Goal: Task Accomplishment & Management: Use online tool/utility

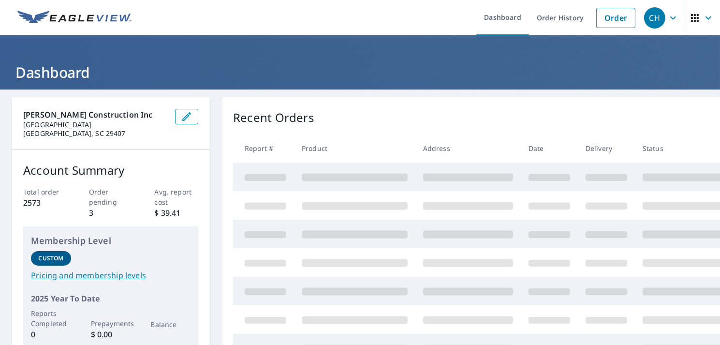
scroll to position [48, 0]
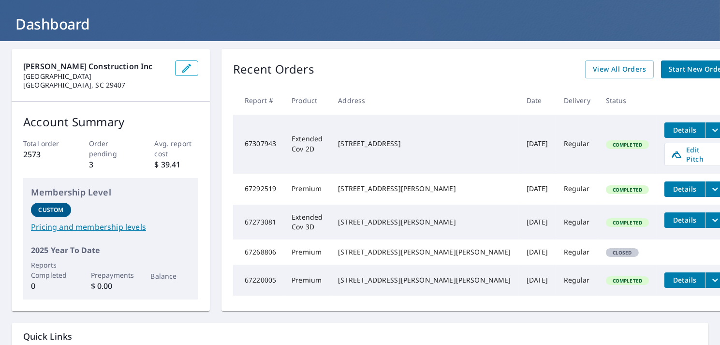
click at [670, 131] on span "Details" at bounding box center [684, 129] width 29 height 9
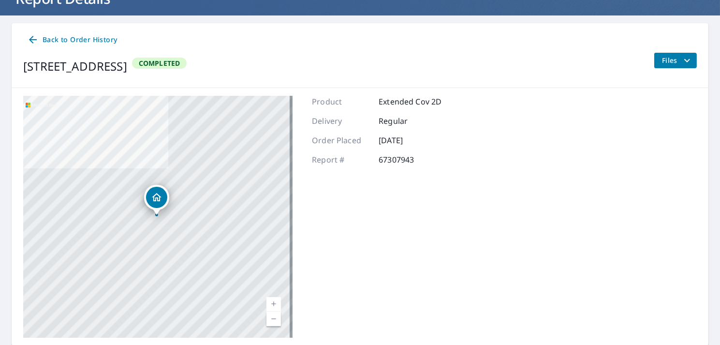
scroll to position [58, 0]
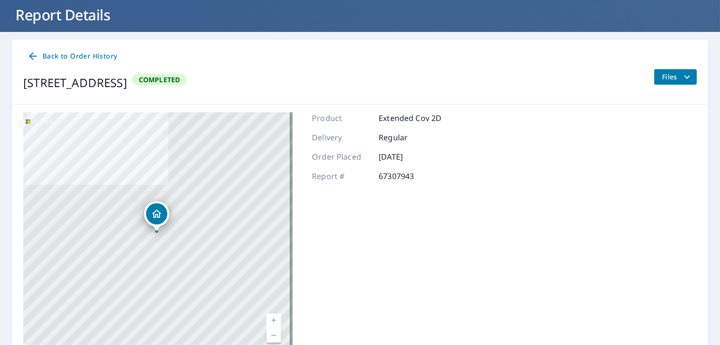
click at [684, 77] on icon "filesDropdownBtn-67307943" at bounding box center [687, 76] width 6 height 3
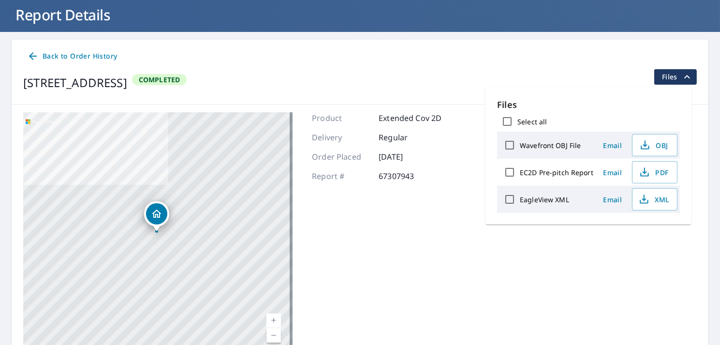
click at [511, 173] on input "EC2D Pre-pitch Report" at bounding box center [509, 172] width 20 height 20
checkbox input "true"
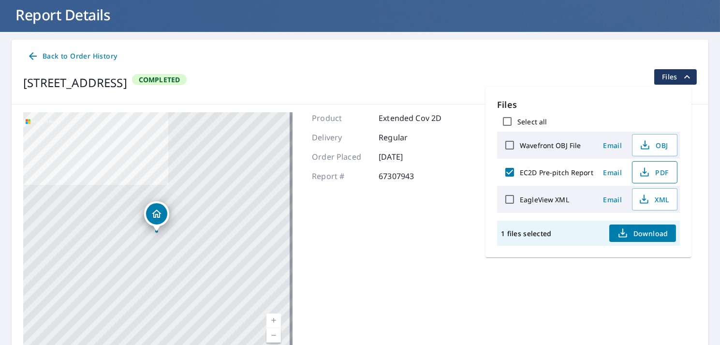
click at [664, 171] on span "PDF" at bounding box center [653, 172] width 31 height 12
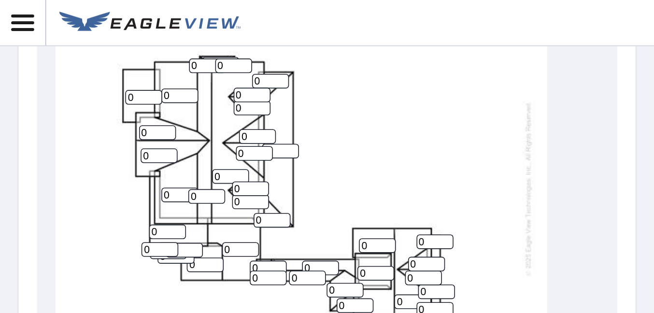
scroll to position [549, 0]
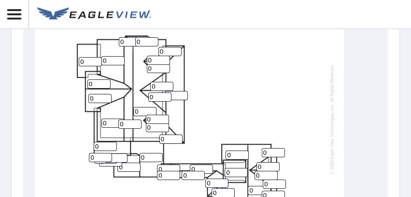
click at [160, 86] on input "0" at bounding box center [161, 86] width 23 height 9
click at [247, 79] on div "0 0 0 0 0 0 0 0 0 0 0 0 0 0 0 0 0 0 0 0 0 0 0 0 0 0 0 0 0 0 0 0 0 0 0 0 0 0 0 0" at bounding box center [189, 119] width 309 height 304
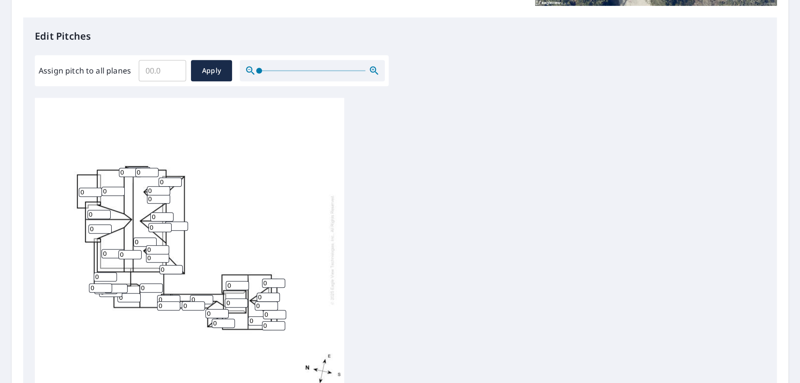
scroll to position [268, 0]
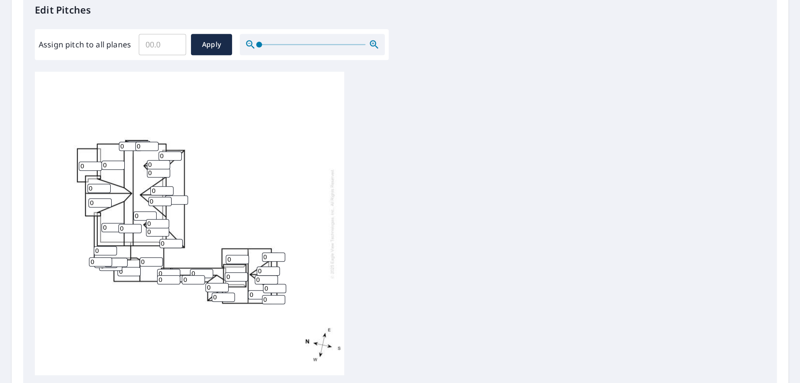
click at [115, 165] on input "0" at bounding box center [113, 164] width 23 height 9
click at [113, 165] on input "0" at bounding box center [113, 164] width 23 height 9
click at [165, 46] on input "Assign pitch to all planes" at bounding box center [162, 44] width 47 height 27
type input "7"
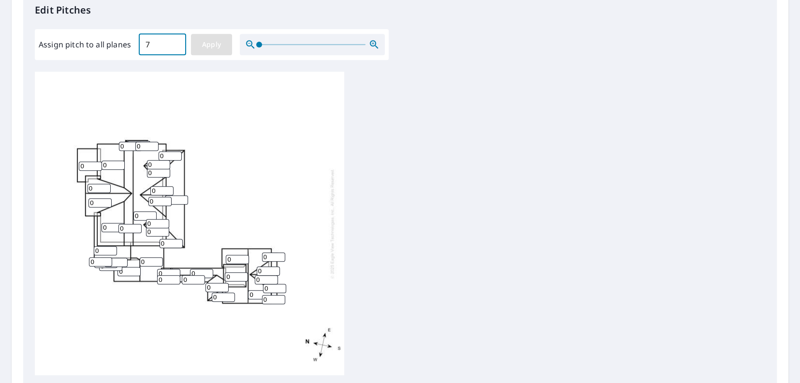
click at [216, 44] on span "Apply" at bounding box center [212, 45] width 26 height 12
type input "7"
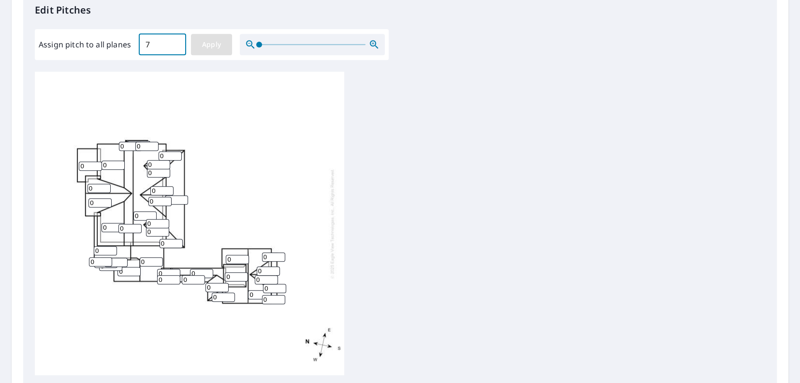
type input "7"
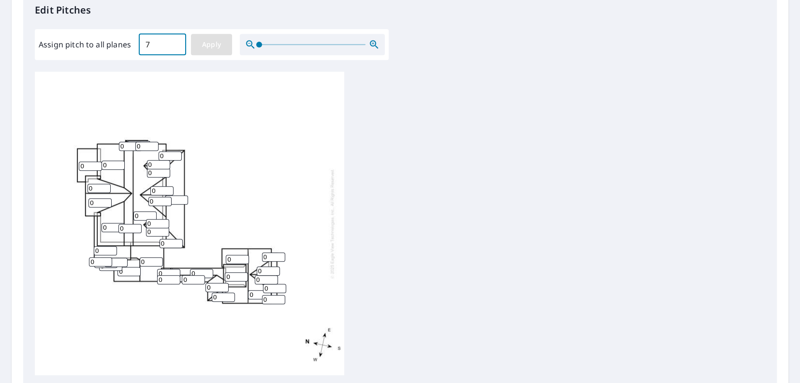
type input "7"
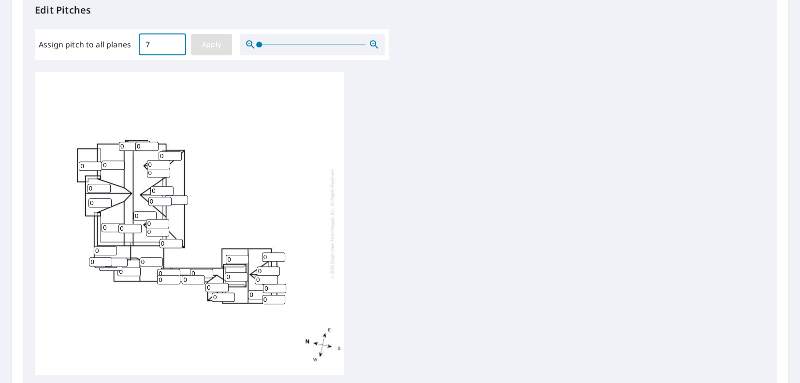
type input "7"
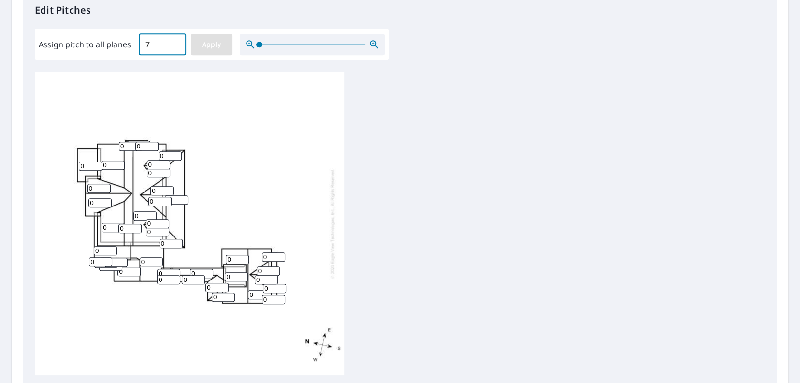
type input "7"
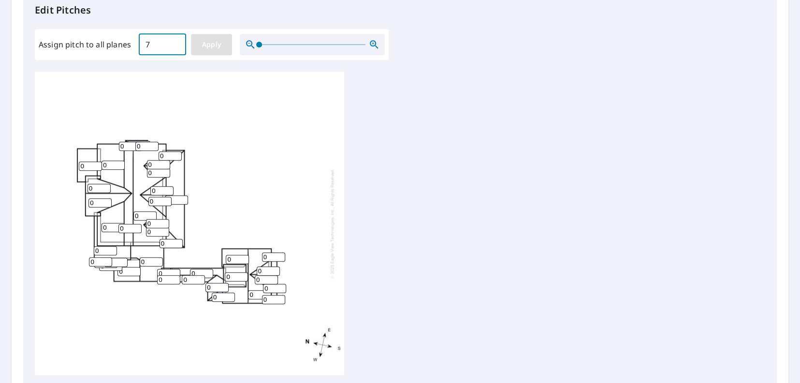
type input "7"
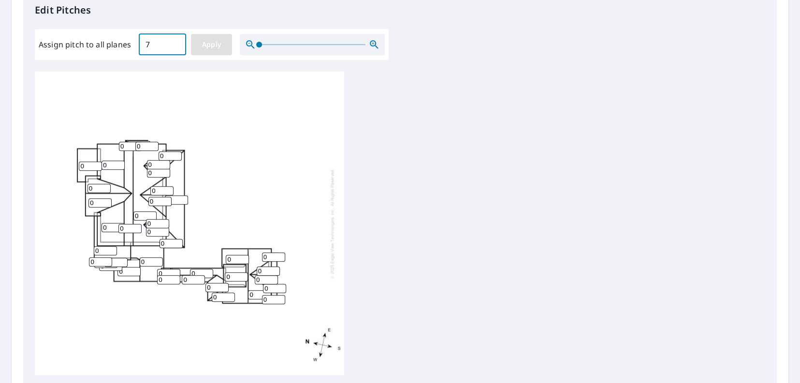
type input "7"
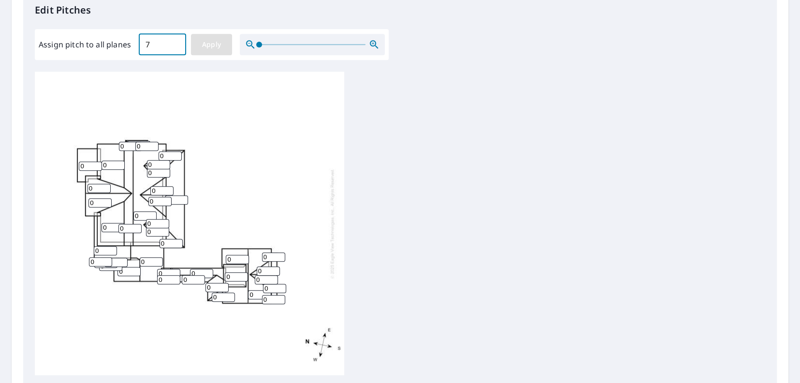
type input "7"
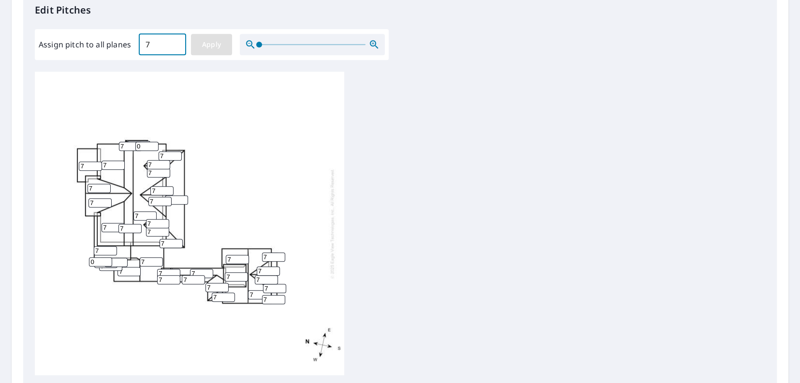
type input "7"
click at [205, 46] on span "Apply" at bounding box center [212, 45] width 26 height 12
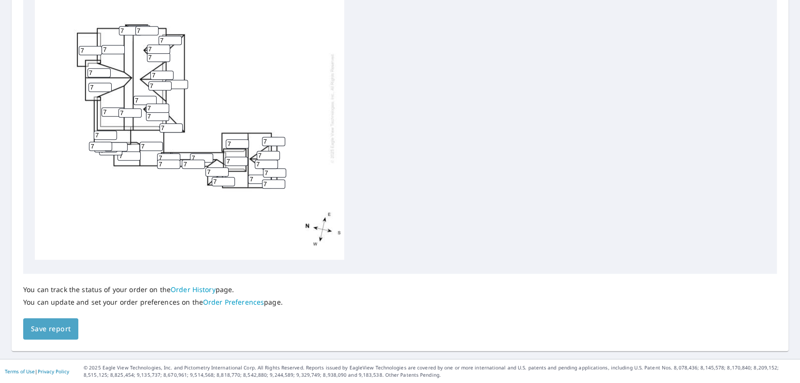
click at [60, 328] on span "Save report" at bounding box center [51, 329] width 40 height 12
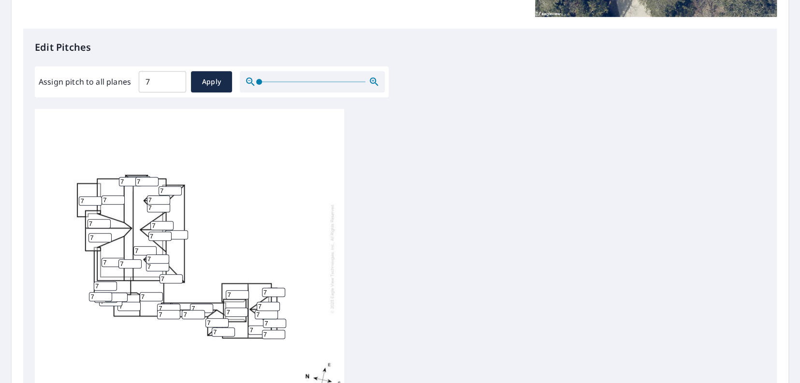
scroll to position [268, 0]
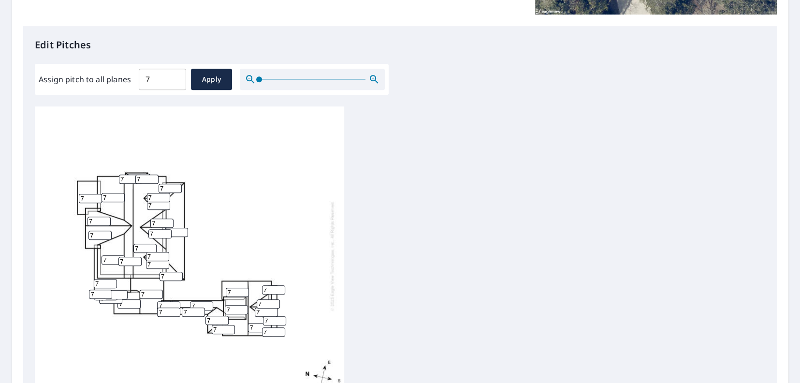
drag, startPoint x: 98, startPoint y: 210, endPoint x: 71, endPoint y: 211, distance: 27.1
click at [71, 211] on div "7 7 7 7 7 7 7 7 7 7 7 7 7 7 7 7 7 7 7 7 7 7 7 7 7 7 7 7 7 7 7 7 7 7 7 7 7 7 7 7" at bounding box center [189, 256] width 309 height 304
drag, startPoint x: 156, startPoint y: 190, endPoint x: 147, endPoint y: 189, distance: 8.8
click at [147, 193] on input "7" at bounding box center [158, 197] width 23 height 9
type input "10"
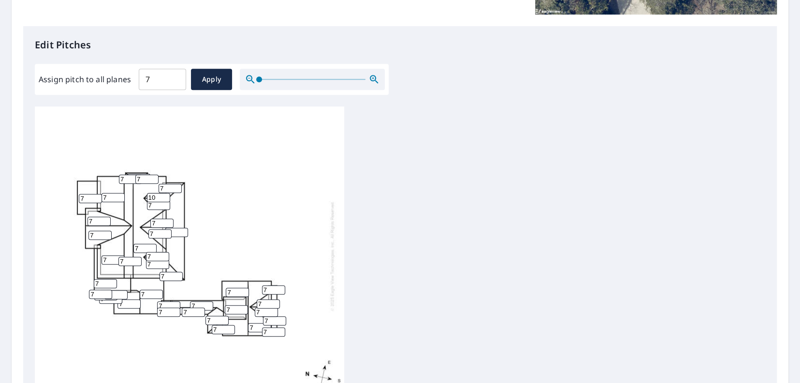
drag, startPoint x: 153, startPoint y: 197, endPoint x: 134, endPoint y: 197, distance: 18.4
click at [134, 197] on div "7 7 7 7 7 7 7 7 7 7 7 7 7 7 7 7 7 7 7 7 7 7 7 7 7 7 7 7 10 7 7 7 7 7 7 7 7 7 7 7" at bounding box center [189, 256] width 309 height 304
type input "10"
drag, startPoint x: 159, startPoint y: 212, endPoint x: 143, endPoint y: 213, distance: 16.0
click at [143, 213] on div "7 7 7 7 7 7 7 7 7 7 7 7 7 7 7 7 7 7 7 7 7 7 7 7 7 10 7 7 10 7 7 7 7 7 7 7 7 7 7…" at bounding box center [189, 256] width 309 height 304
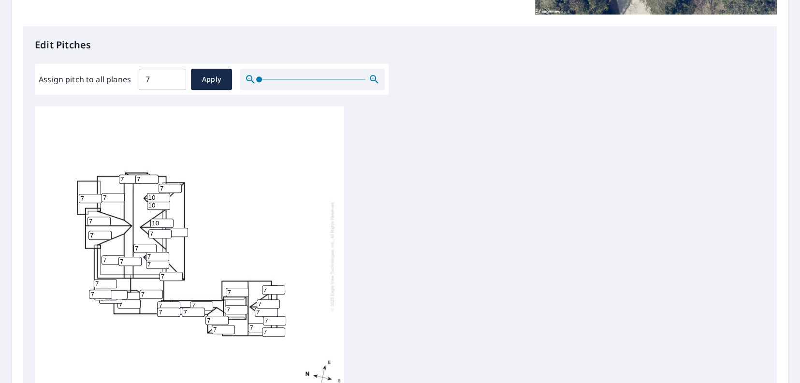
type input "10"
drag, startPoint x: 156, startPoint y: 223, endPoint x: 139, endPoint y: 224, distance: 16.9
click at [139, 223] on div "7 7 7 7 7 7 7 7 7 7 7 7 7 7 7 7 7 7 7 7 10 7 7 7 7 10 7 7 10 7 7 7 7 7 7 7 7 7 …" at bounding box center [189, 256] width 309 height 304
type input "10"
drag, startPoint x: 153, startPoint y: 250, endPoint x: 144, endPoint y: 249, distance: 8.8
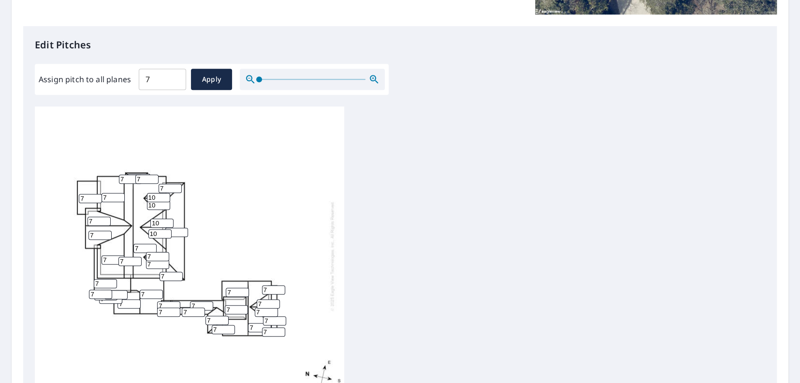
click at [144, 249] on div "7 7 7 7 7 7 7 7 7 7 7 7 7 7 7 7 10 7 7 7 10 7 7 7 7 10 7 7 10 7 7 7 7 7 7 7 7 7…" at bounding box center [189, 256] width 309 height 304
type input "10"
drag, startPoint x: 154, startPoint y: 255, endPoint x: 133, endPoint y: 254, distance: 20.8
click at [133, 254] on div "7 7 7 7 7 7 7 7 7 7 7 7 7 7 7 7 10 7 7 7 10 7 7 7 7 10 7 7 10 10 7 7 7 7 7 7 7 …" at bounding box center [189, 256] width 309 height 304
type input "10"
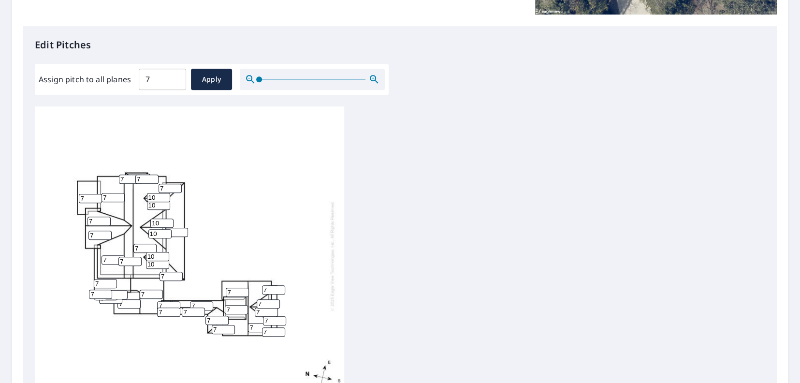
drag, startPoint x: 100, startPoint y: 225, endPoint x: 81, endPoint y: 224, distance: 19.4
click at [81, 224] on div "7 7 7 7 7 7 7 7 7 7 7 7 7 7 7 7 10 7 7 7 10 7 7 7 7 10 10 7 10 10 7 7 7 7 7 7 7…" at bounding box center [189, 256] width 309 height 304
drag, startPoint x: 264, startPoint y: 293, endPoint x: 252, endPoint y: 294, distance: 12.1
click at [253, 293] on div "7 7 7 7 7 7 7 7 7 7 7 7 7 7 7 7 10 7 7 7 10 7 7 7 7 10 10 7 10 10 7 7 7 7 7 7 7…" at bounding box center [189, 256] width 309 height 304
type input "8"
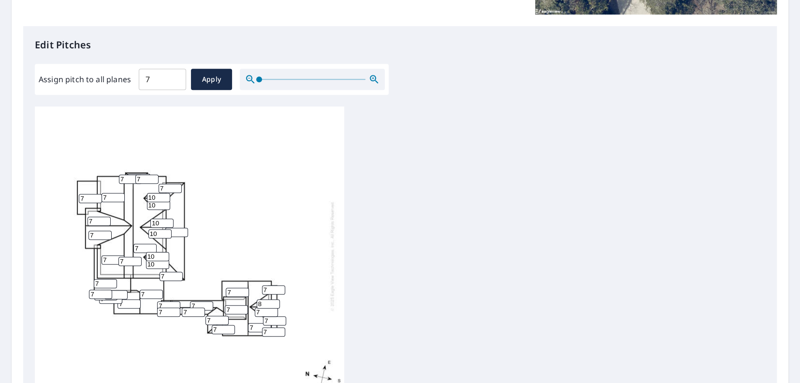
drag, startPoint x: 262, startPoint y: 301, endPoint x: 247, endPoint y: 301, distance: 15.5
click at [247, 301] on div "7 7 7 7 7 7 7 7 7 7 7 7 7 7 7 7 10 7 7 7 10 7 7 8 7 10 10 7 10 10 7 7 7 7 7 7 7…" at bounding box center [189, 256] width 309 height 304
type input "8"
drag, startPoint x: 162, startPoint y: 297, endPoint x: 155, endPoint y: 299, distance: 7.2
click at [155, 299] on div "7 7 7 7 7 7 7 7 7 7 7 7 7 7 7 7 10 7 7 7 10 7 8 8 7 10 10 7 10 10 7 7 7 7 7 7 7…" at bounding box center [189, 256] width 309 height 304
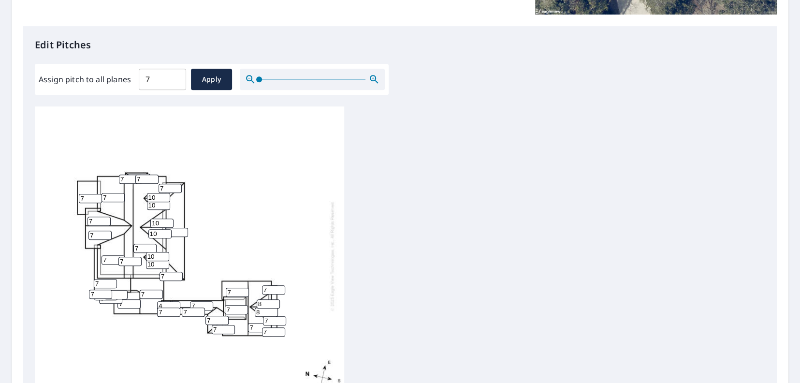
type input "4"
drag, startPoint x: 165, startPoint y: 305, endPoint x: 143, endPoint y: 305, distance: 21.8
click at [143, 305] on div "7 7 7 7 7 7 7 7 7 7 7 7 7 7 7 7 10 7 7 7 10 7 8 8 7 10 10 7 10 10 4 7 7 7 7 7 7…" at bounding box center [189, 256] width 309 height 304
type input "4"
drag, startPoint x: 187, startPoint y: 302, endPoint x: 178, endPoint y: 303, distance: 8.7
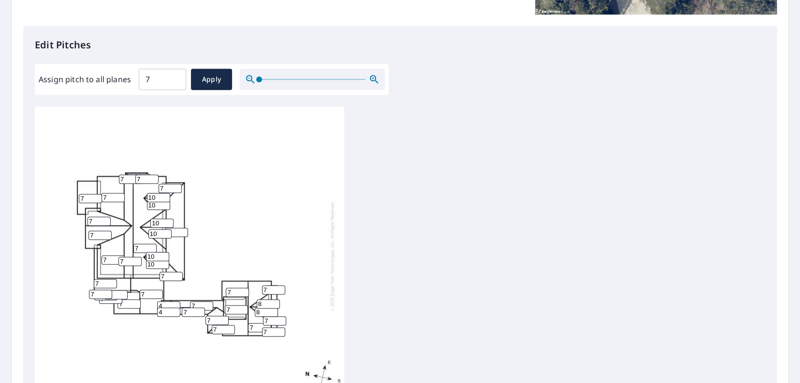
click at [178, 303] on div "7 7 7 7 7 7 7 7 7 7 7 7 7 7 7 7 10 7 7 7 10 7 8 8 7 10 10 7 10 10 4 4 7 7 7 7 7…" at bounding box center [189, 256] width 309 height 304
type input "4"
drag, startPoint x: 195, startPoint y: 294, endPoint x: 182, endPoint y: 295, distance: 13.1
click at [182, 295] on div "7 7 7 7 7 7 7 7 7 7 7 7 7 7 7 7 10 4 7 7 10 7 8 8 7 10 10 7 10 10 4 4 7 7 7 7 7…" at bounding box center [189, 256] width 309 height 304
type input "4"
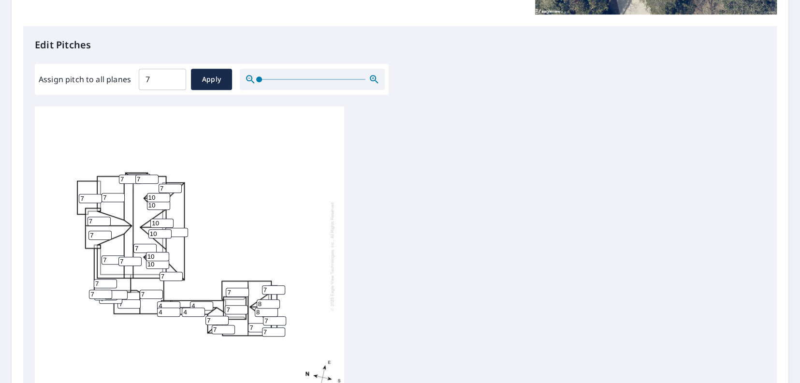
drag, startPoint x: 213, startPoint y: 312, endPoint x: 189, endPoint y: 312, distance: 24.7
click at [189, 312] on div "7 7 7 7 7 7 7 7 7 7 7 7 7 7 4 7 10 4 7 7 10 7 8 8 7 10 10 7 10 10 4 4 7 7 7 7 7…" at bounding box center [189, 256] width 309 height 304
type input "4"
drag, startPoint x: 219, startPoint y: 319, endPoint x: 210, endPoint y: 322, distance: 10.0
click at [210, 322] on div "7 7 7 7 7 7 7 7 7 7 7 7 7 7 4 7 10 4 4 7 10 7 8 8 7 10 10 7 10 10 4 4 7 7 7 7 7…" at bounding box center [189, 256] width 309 height 304
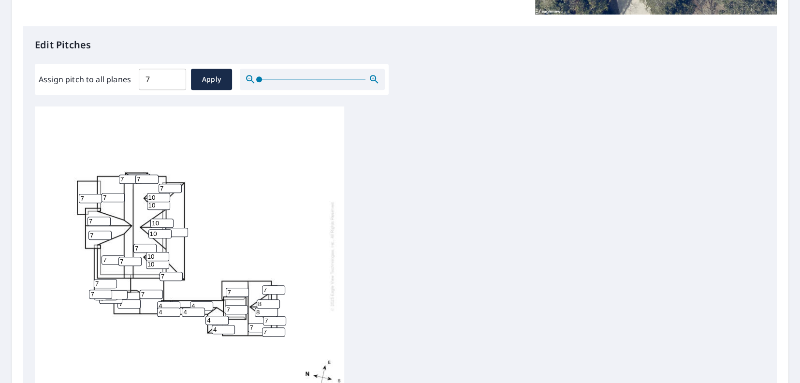
type input "4"
drag, startPoint x: 131, startPoint y: 296, endPoint x: 118, endPoint y: 296, distance: 13.1
click at [116, 297] on div "7 7 7 7 7 7 7 7 7 7 7 7 7 7 4 7 10 4 4 7 10 7 8 8 4 10 10 7 10 10 4 4 7 7 7 7 7…" at bounding box center [189, 256] width 309 height 304
type input "4"
drag, startPoint x: 148, startPoint y: 284, endPoint x: 131, endPoint y: 284, distance: 17.4
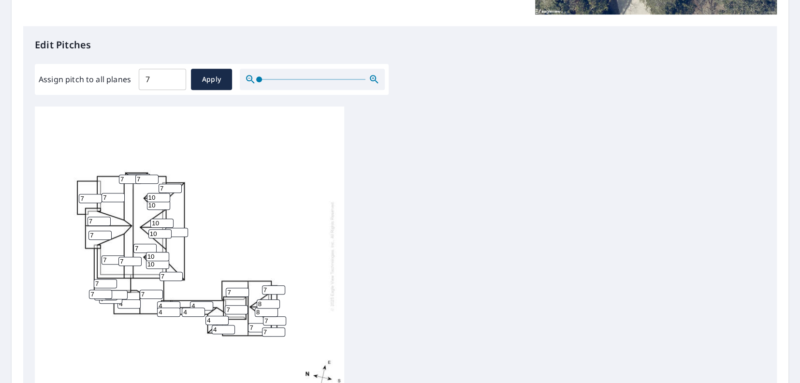
click at [131, 284] on div "7 7 7 7 7 7 7 7 7 7 7 4 7 7 4 7 10 4 4 7 10 7 8 8 4 10 10 7 10 10 4 4 7 7 7 7 7…" at bounding box center [189, 256] width 309 height 304
type input "4"
click at [102, 294] on input "7" at bounding box center [110, 298] width 23 height 9
type input "4"
click at [102, 290] on input "7" at bounding box center [100, 294] width 23 height 9
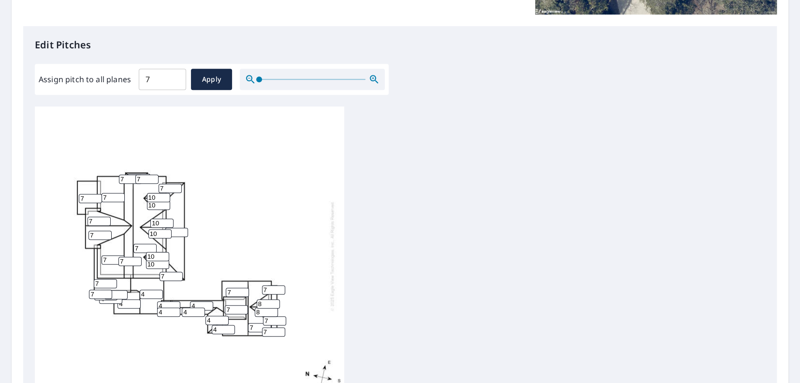
click at [102, 290] on input "7" at bounding box center [100, 294] width 23 height 9
type input "4"
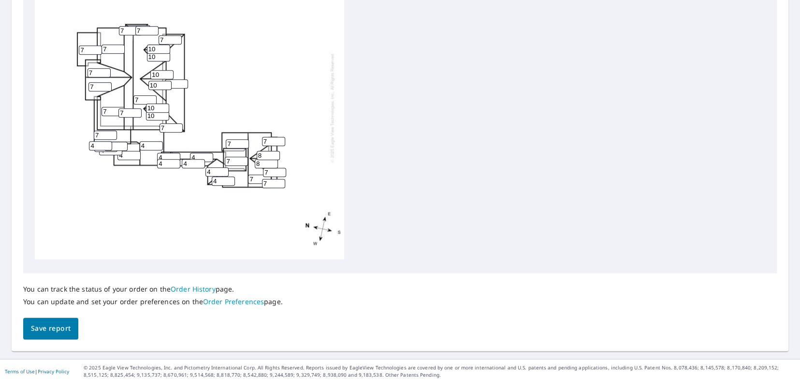
click at [122, 142] on input "8" at bounding box center [115, 146] width 23 height 9
click at [122, 142] on input "9" at bounding box center [115, 146] width 23 height 9
click at [122, 142] on input "10" at bounding box center [115, 146] width 23 height 9
click at [121, 142] on input "9" at bounding box center [115, 146] width 23 height 9
click at [121, 142] on input "8" at bounding box center [115, 146] width 23 height 9
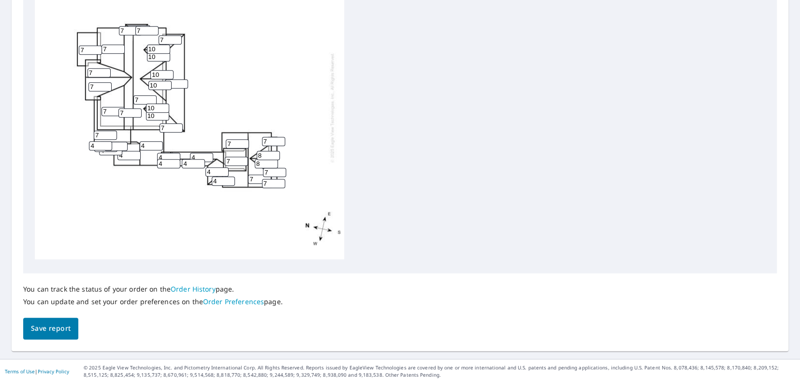
type input "7"
click at [121, 142] on input "7" at bounding box center [115, 146] width 23 height 9
click at [117, 142] on input "7" at bounding box center [115, 146] width 23 height 9
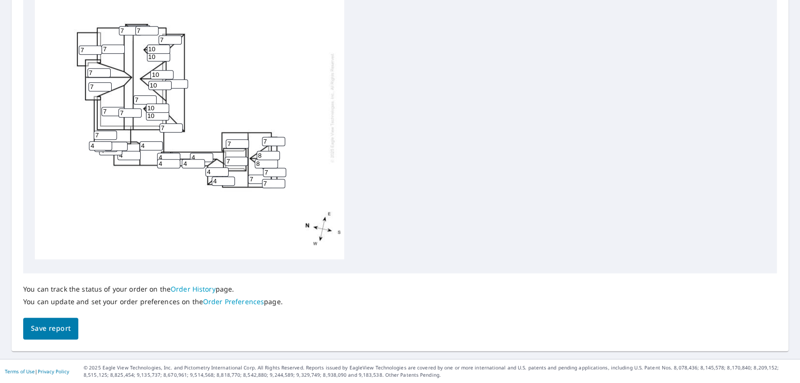
type input "4"
click at [134, 138] on div "7 7 4 7 7 7 7 7 7 7 7 4 7 7 4 7 10 4 4 7 10 7 8 8 4 10 10 7 10 10 4 4 4 7 4 7 7…" at bounding box center [189, 108] width 309 height 304
click at [131, 151] on input "4" at bounding box center [128, 155] width 23 height 9
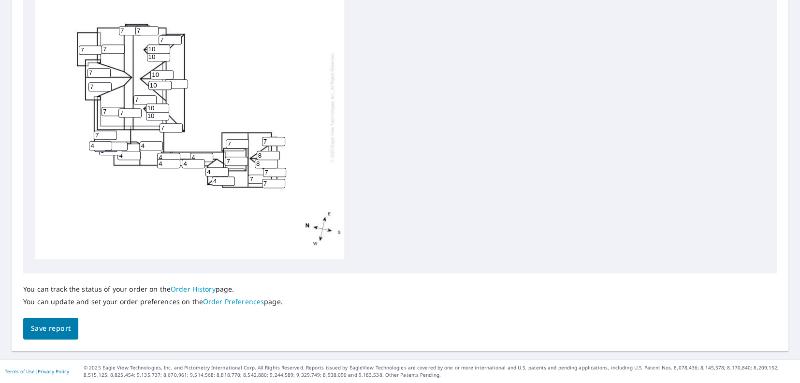
type input "3"
click at [114, 146] on input "3" at bounding box center [110, 150] width 23 height 9
click at [110, 142] on input "4" at bounding box center [100, 145] width 23 height 9
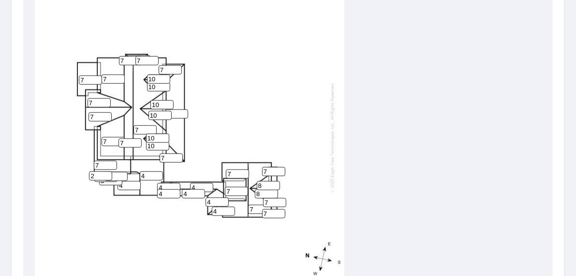
scroll to position [8, 0]
click at [113, 175] on input "4" at bounding box center [115, 176] width 23 height 9
click at [115, 172] on input "4" at bounding box center [115, 176] width 23 height 9
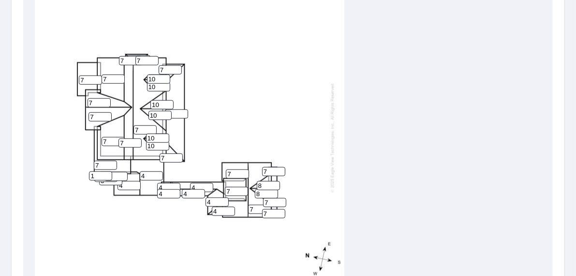
click at [105, 171] on input "1" at bounding box center [100, 175] width 23 height 9
click at [105, 171] on input "0" at bounding box center [100, 175] width 23 height 9
click at [107, 171] on input "1" at bounding box center [100, 175] width 23 height 9
click at [107, 171] on input "2" at bounding box center [100, 175] width 23 height 9
click at [107, 171] on input "3" at bounding box center [100, 175] width 23 height 9
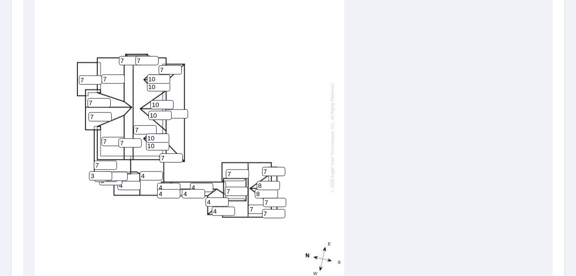
type input "4"
click at [107, 171] on input "4" at bounding box center [100, 175] width 23 height 9
click at [106, 177] on input "3" at bounding box center [110, 180] width 23 height 9
type input "4"
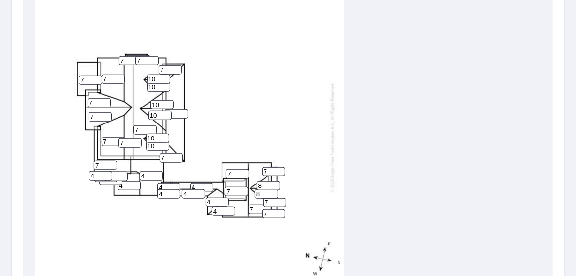
click at [133, 170] on div "7 7 4 7 7 7 7 7 7 7 7 4 7 7 4 7 10 4 4 7 10 7 8 8 4 10 10 7 10 10 4 4 4 4 4 7 7…" at bounding box center [189, 137] width 309 height 304
click at [226, 169] on input "7" at bounding box center [237, 173] width 23 height 9
drag, startPoint x: 243, startPoint y: 169, endPoint x: 256, endPoint y: 169, distance: 13.1
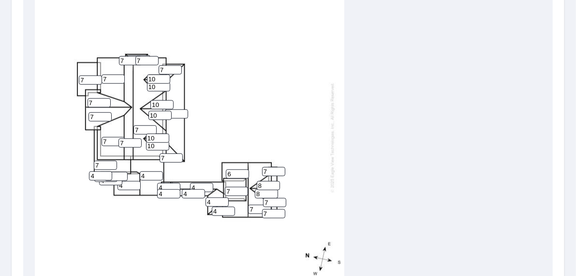
type input "6"
click at [243, 169] on input "6" at bounding box center [237, 173] width 23 height 9
type input "6"
click at [280, 169] on input "6" at bounding box center [273, 171] width 23 height 9
type input "6"
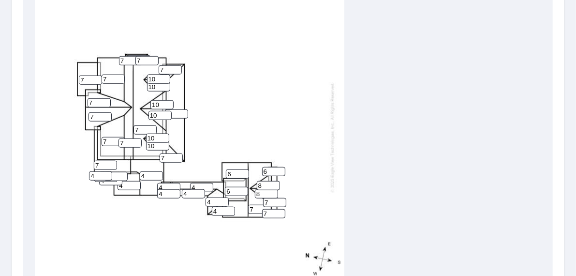
click at [245, 187] on input "6" at bounding box center [236, 191] width 23 height 9
type input "6"
click at [279, 211] on input "6" at bounding box center [273, 213] width 23 height 9
type input "6"
click at [281, 198] on input "6" at bounding box center [274, 202] width 23 height 9
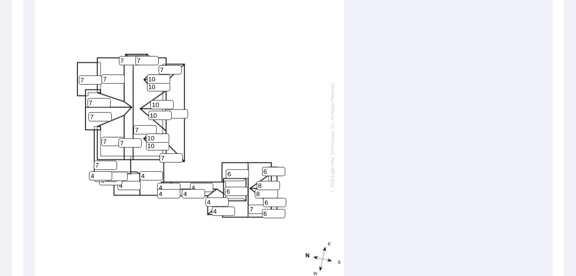
click at [257, 204] on input "7" at bounding box center [259, 208] width 23 height 9
type input "6"
click at [275, 171] on div "7 7 4 7 7 6 6 7 7 7 7 4 7 6 4 6 10 4 4 7 10 7 8 8 4 10 10 7 10 10 4 4 4 4 4 6 7…" at bounding box center [189, 137] width 309 height 304
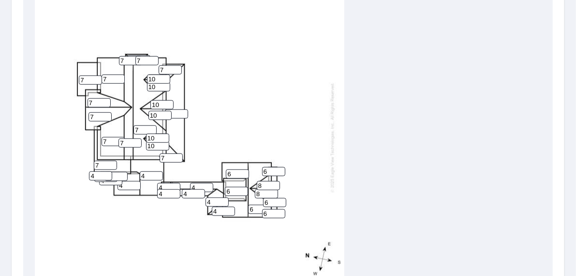
drag, startPoint x: 106, startPoint y: 136, endPoint x: 98, endPoint y: 136, distance: 8.2
click at [98, 136] on div "7 7 4 7 7 6 6 7 7 7 7 4 7 6 4 6 10 4 4 7 10 7 8 8 4 10 10 7 10 10 4 4 4 4 4 6 7…" at bounding box center [189, 137] width 309 height 304
drag, startPoint x: 86, startPoint y: 73, endPoint x: 59, endPoint y: 73, distance: 26.1
click at [59, 73] on div "7 7 4 7 7 6 6 7 7 7 7 4 7 6 4 6 10 4 4 7 10 7 8 8 4 10 10 7 10 10 4 4 4 4 4 6 7…" at bounding box center [189, 137] width 309 height 304
type input "2"
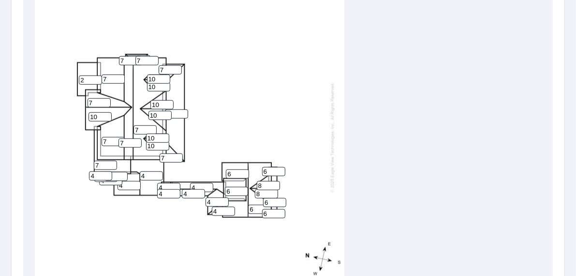
type input "10"
drag, startPoint x: 94, startPoint y: 99, endPoint x: 87, endPoint y: 98, distance: 6.8
type input "5"
click at [88, 98] on input "5" at bounding box center [98, 102] width 23 height 9
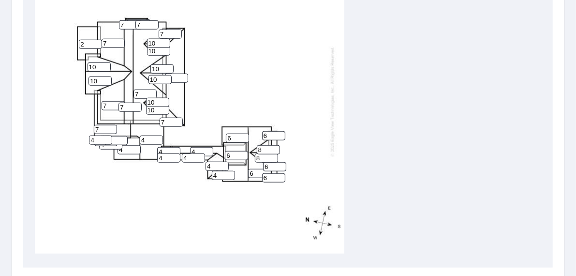
scroll to position [464, 0]
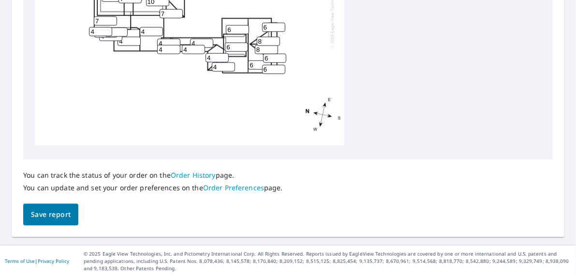
type input "10"
click at [59, 210] on span "Save report" at bounding box center [51, 214] width 40 height 12
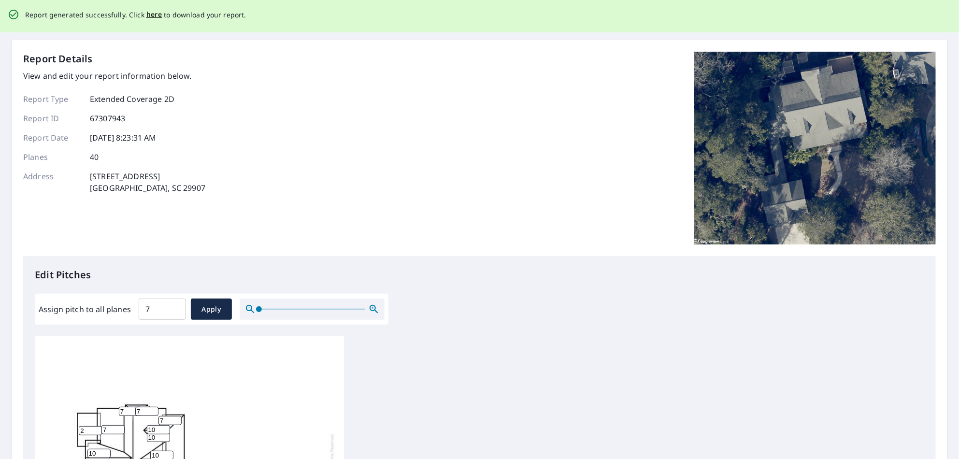
scroll to position [0, 0]
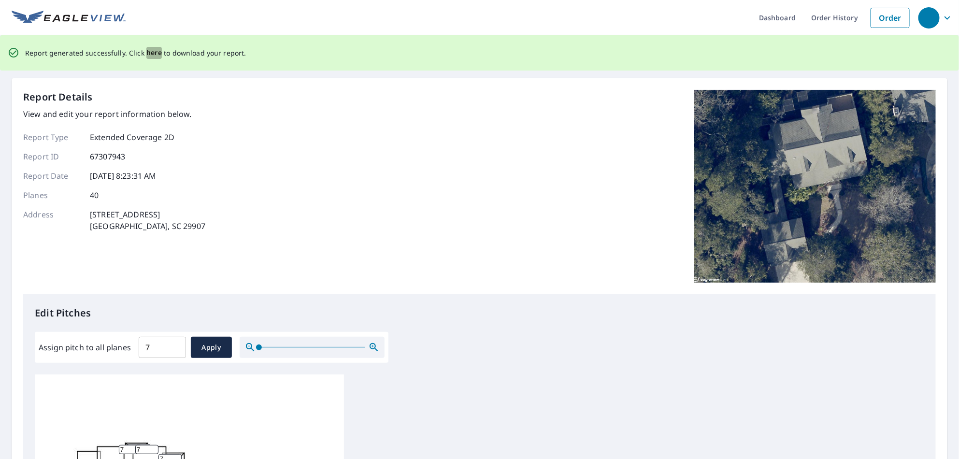
click at [151, 53] on span "here" at bounding box center [154, 53] width 16 height 12
